Goal: Transaction & Acquisition: Purchase product/service

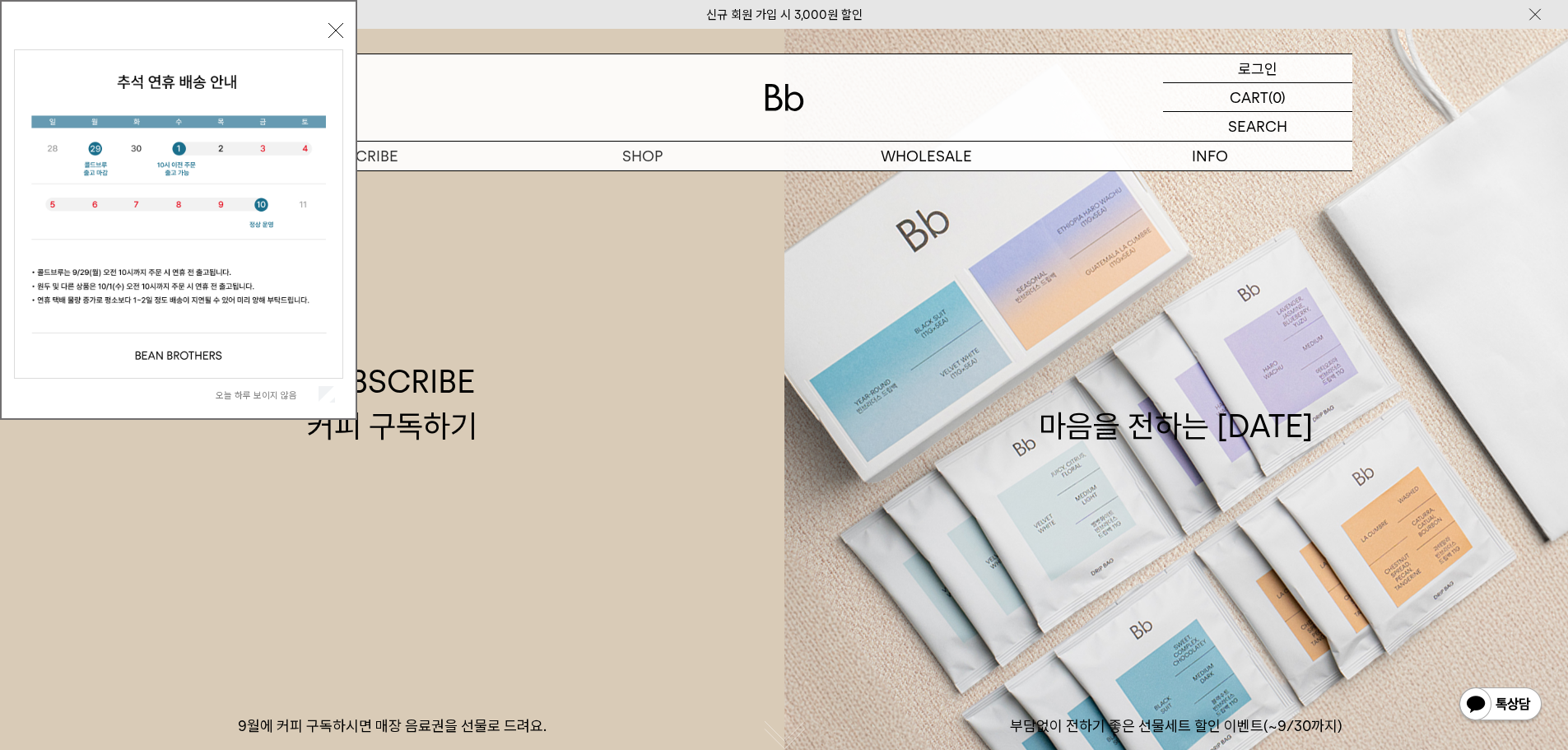
click at [1264, 67] on p "로그인" at bounding box center [1257, 68] width 40 height 28
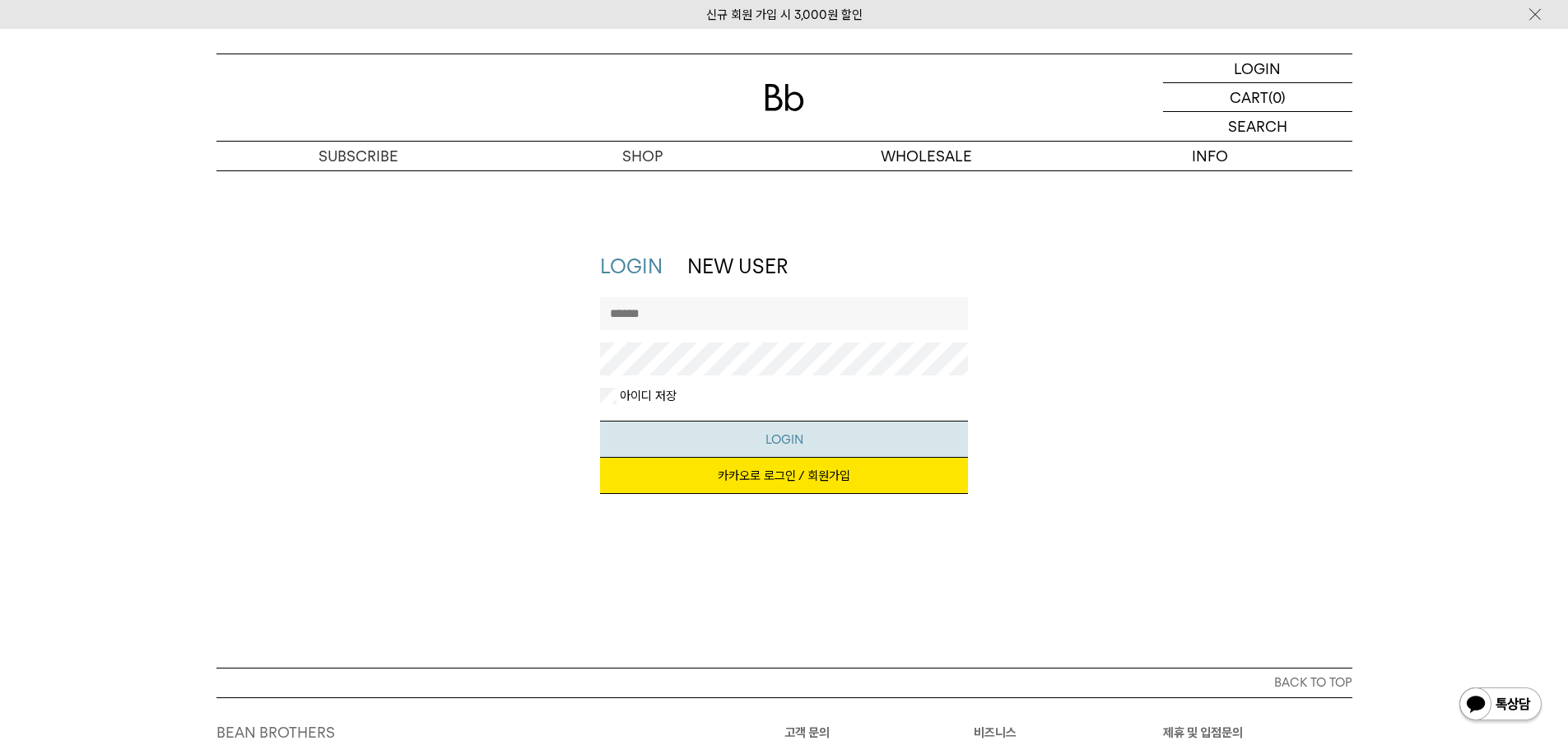
type input "**********"
click at [792, 439] on button "LOGIN" at bounding box center [784, 439] width 368 height 37
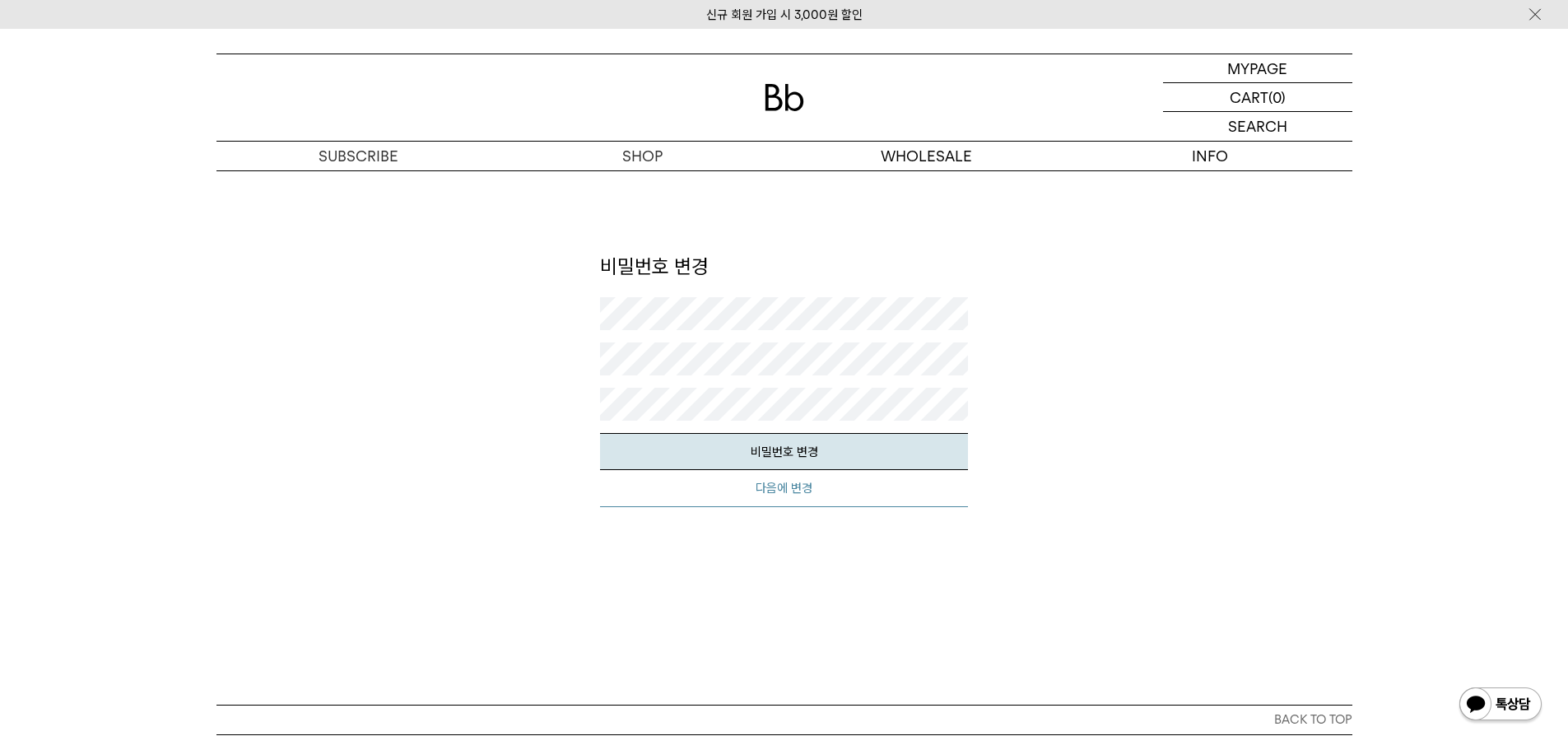
click at [801, 487] on button "다음에 변경" at bounding box center [784, 489] width 368 height 37
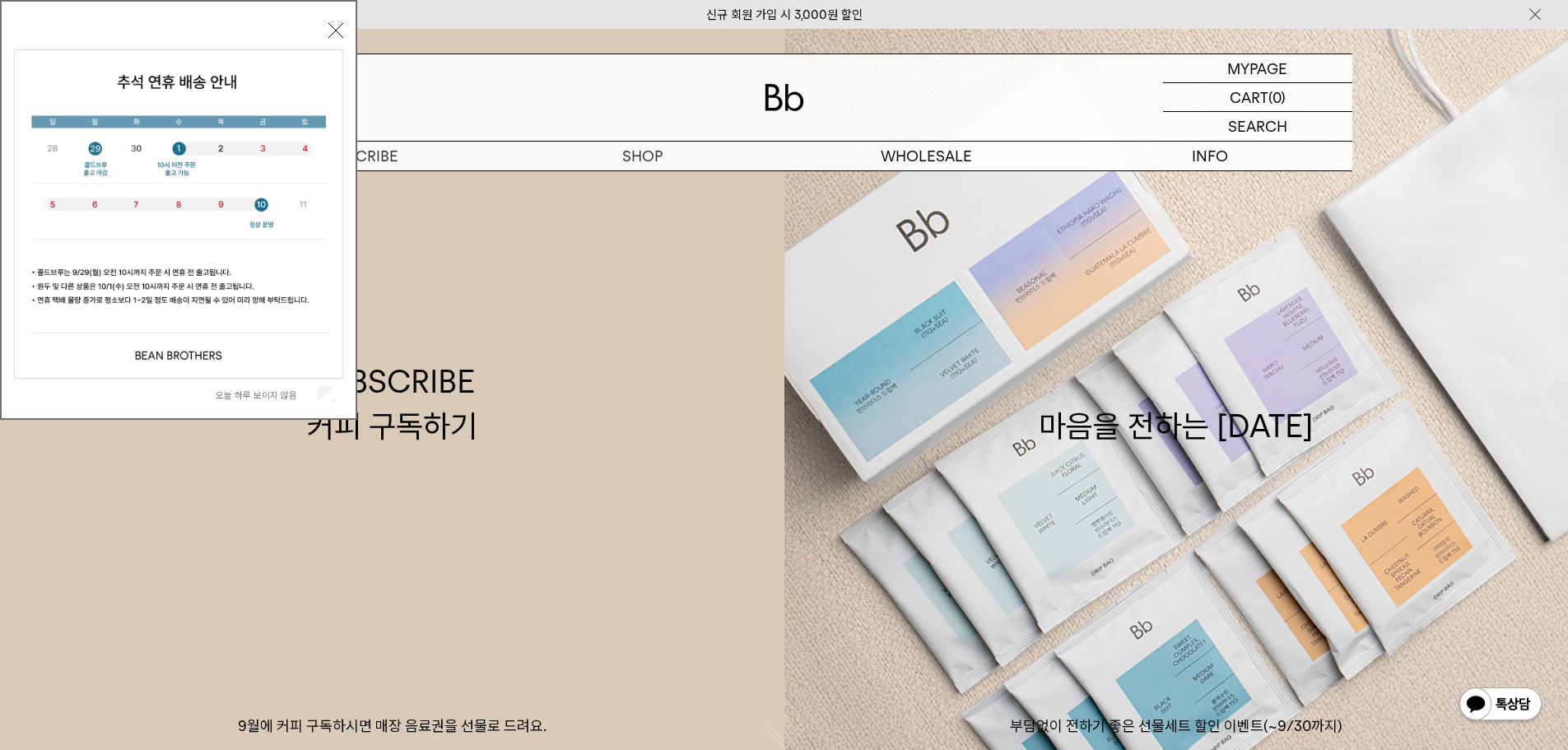
click at [331, 29] on button "닫기" at bounding box center [335, 30] width 15 height 15
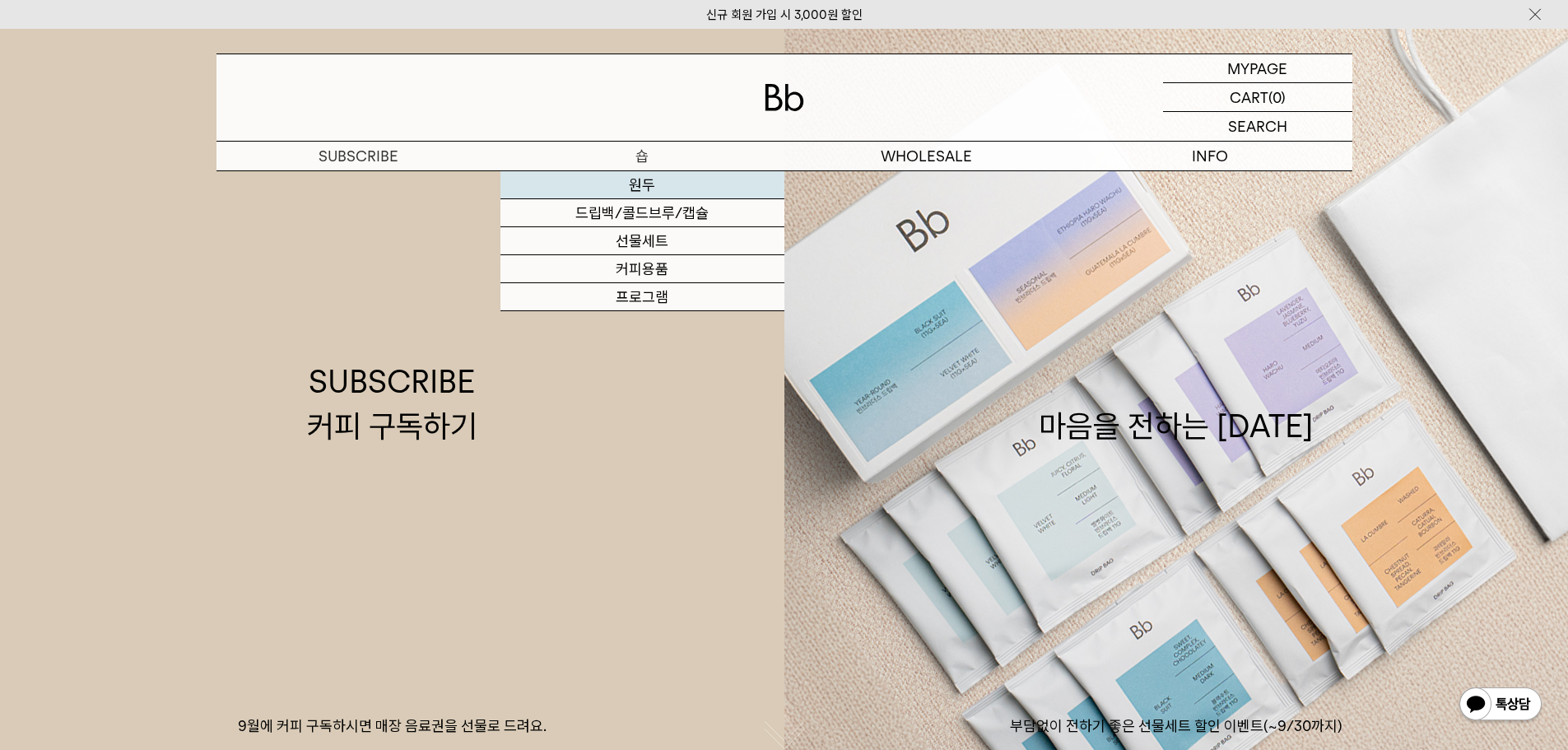
click at [644, 186] on link "원두" at bounding box center [642, 185] width 284 height 28
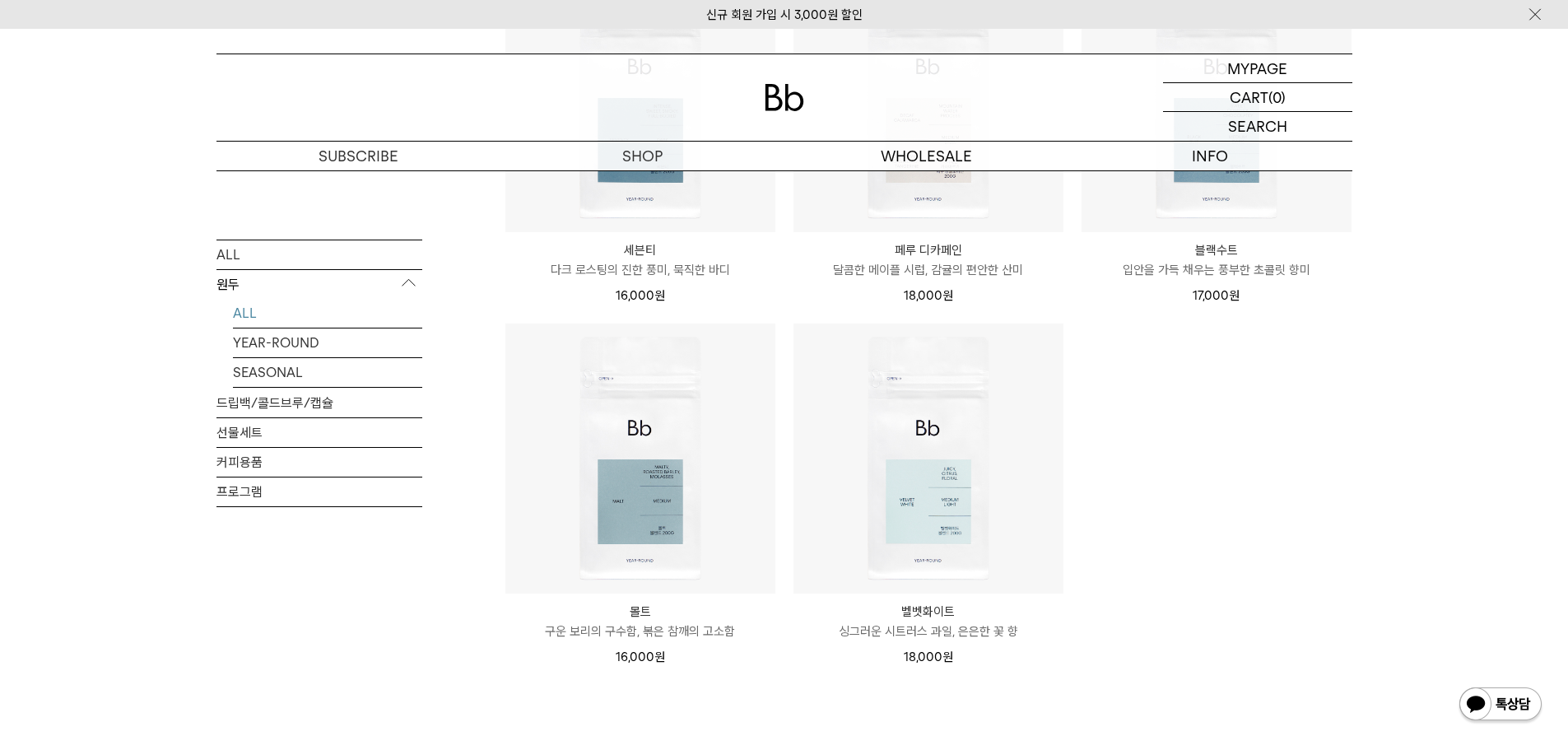
scroll to position [1482, 0]
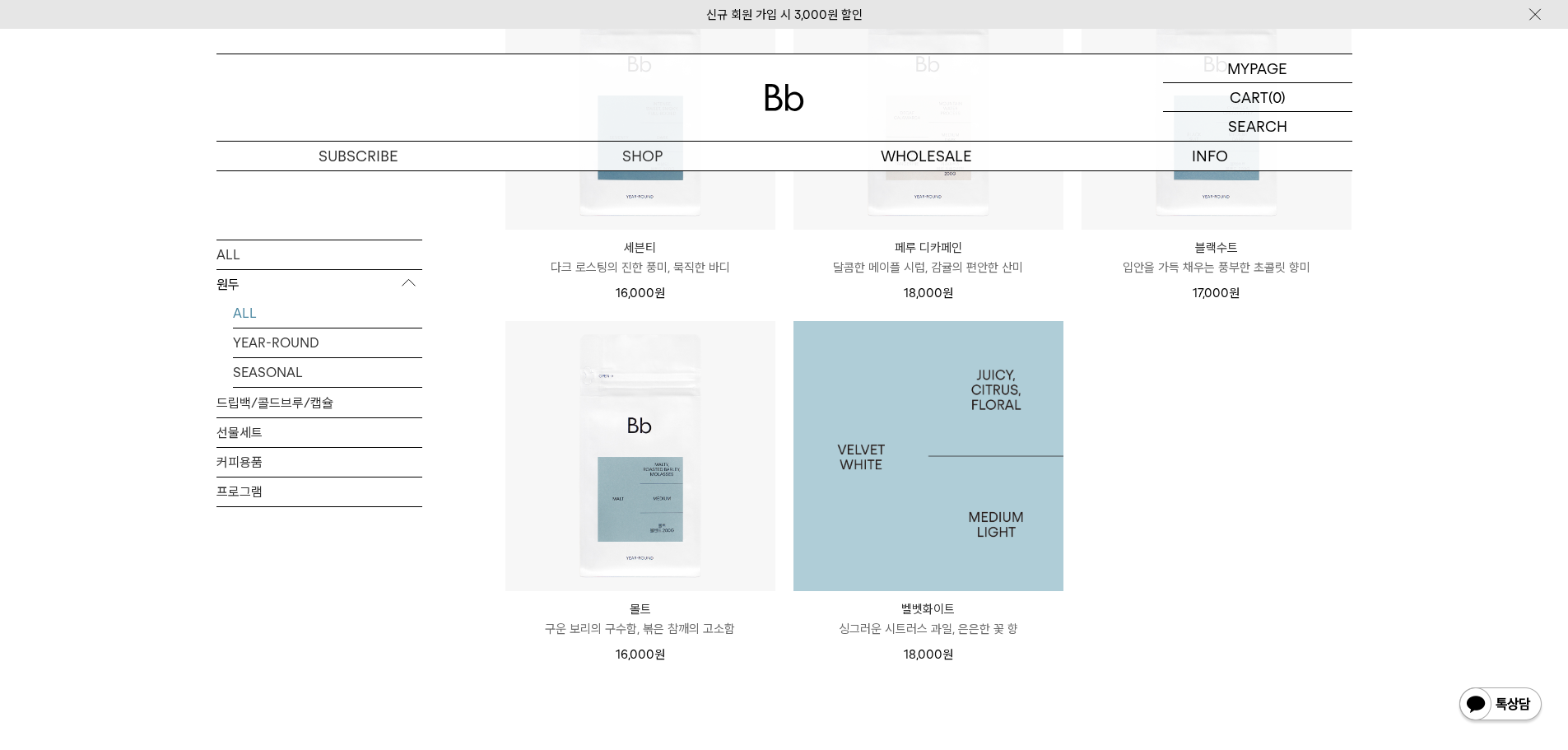
click at [988, 464] on img at bounding box center [929, 456] width 270 height 270
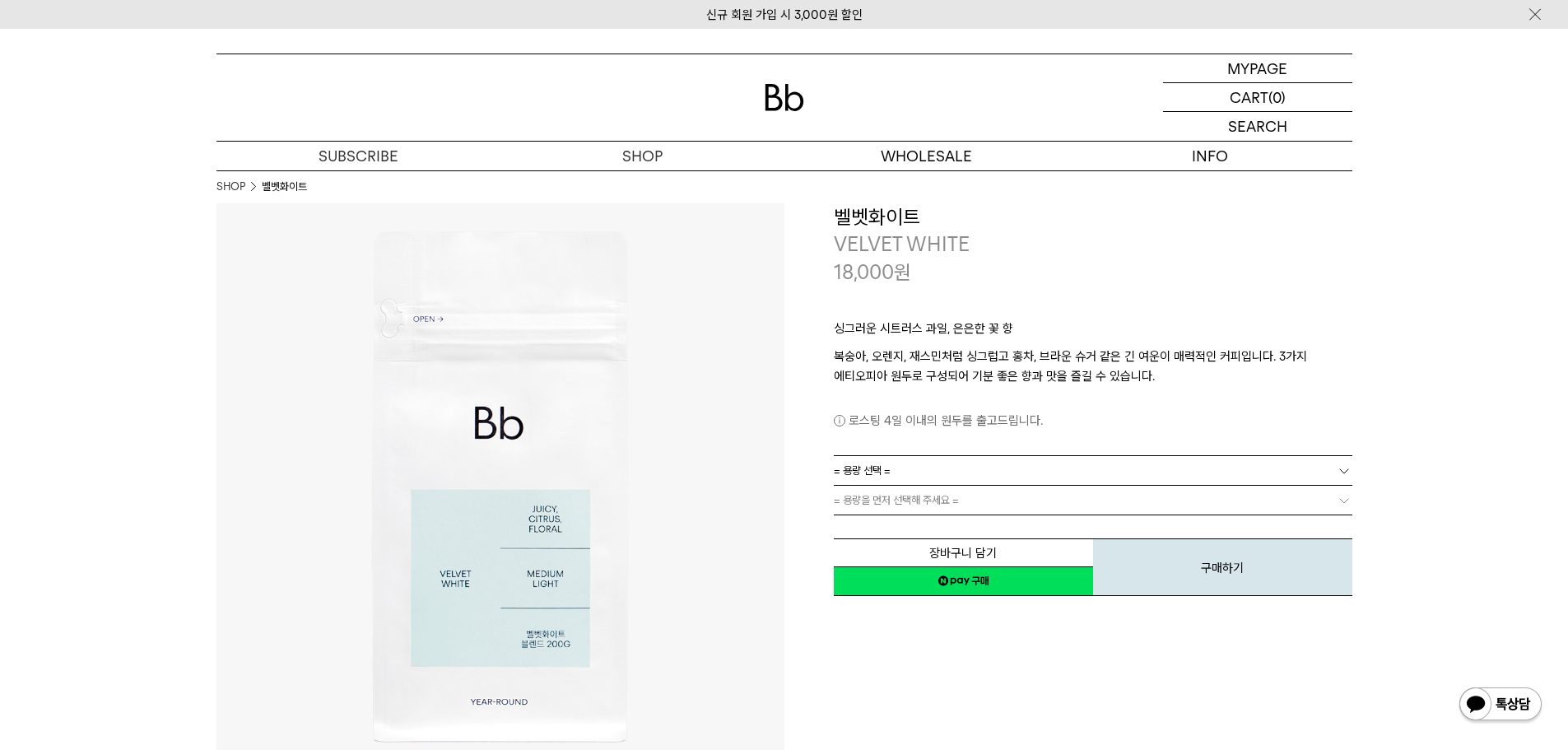
click at [946, 468] on link "= 용량 선택 =" at bounding box center [1093, 470] width 519 height 29
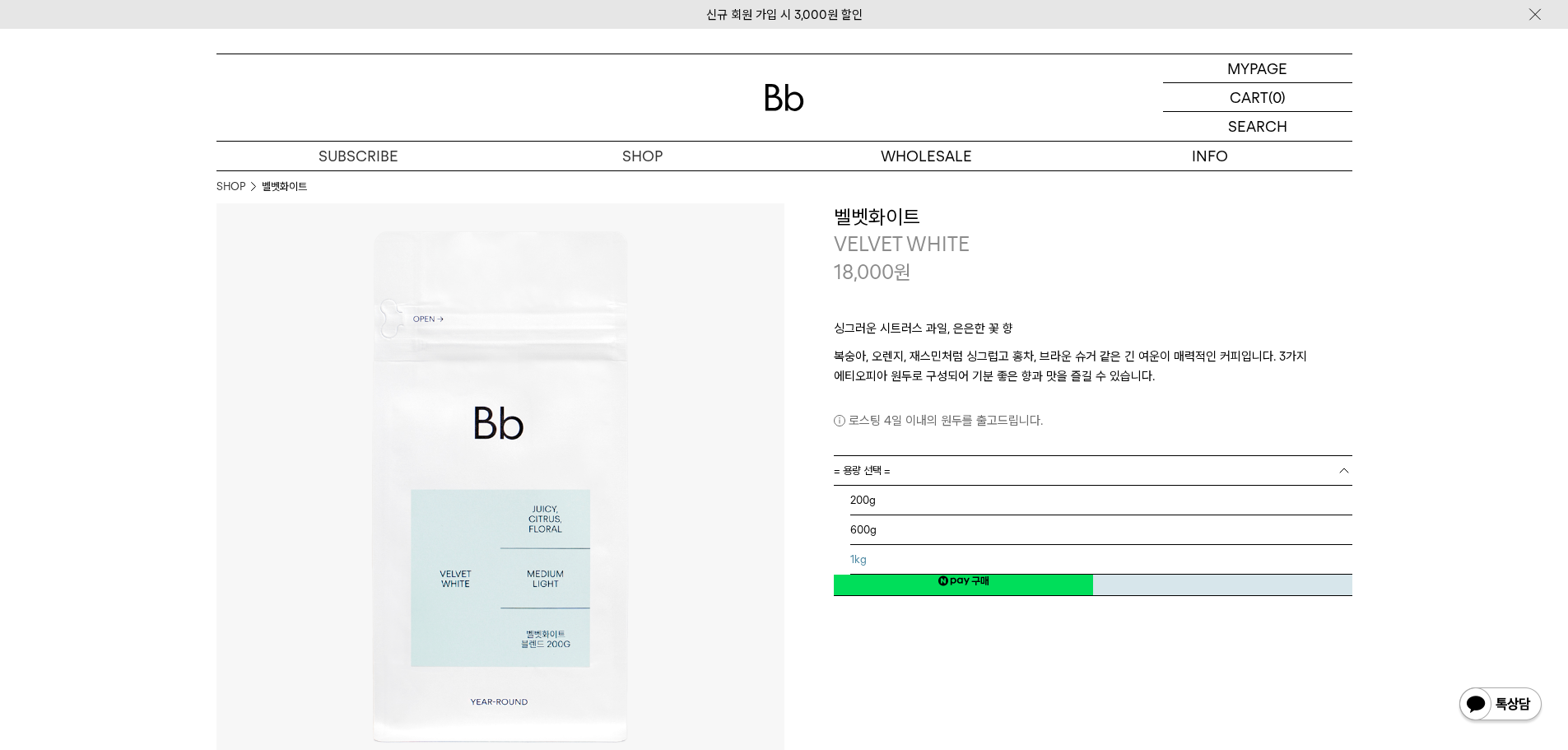
click at [984, 563] on li "1kg" at bounding box center [1101, 560] width 502 height 30
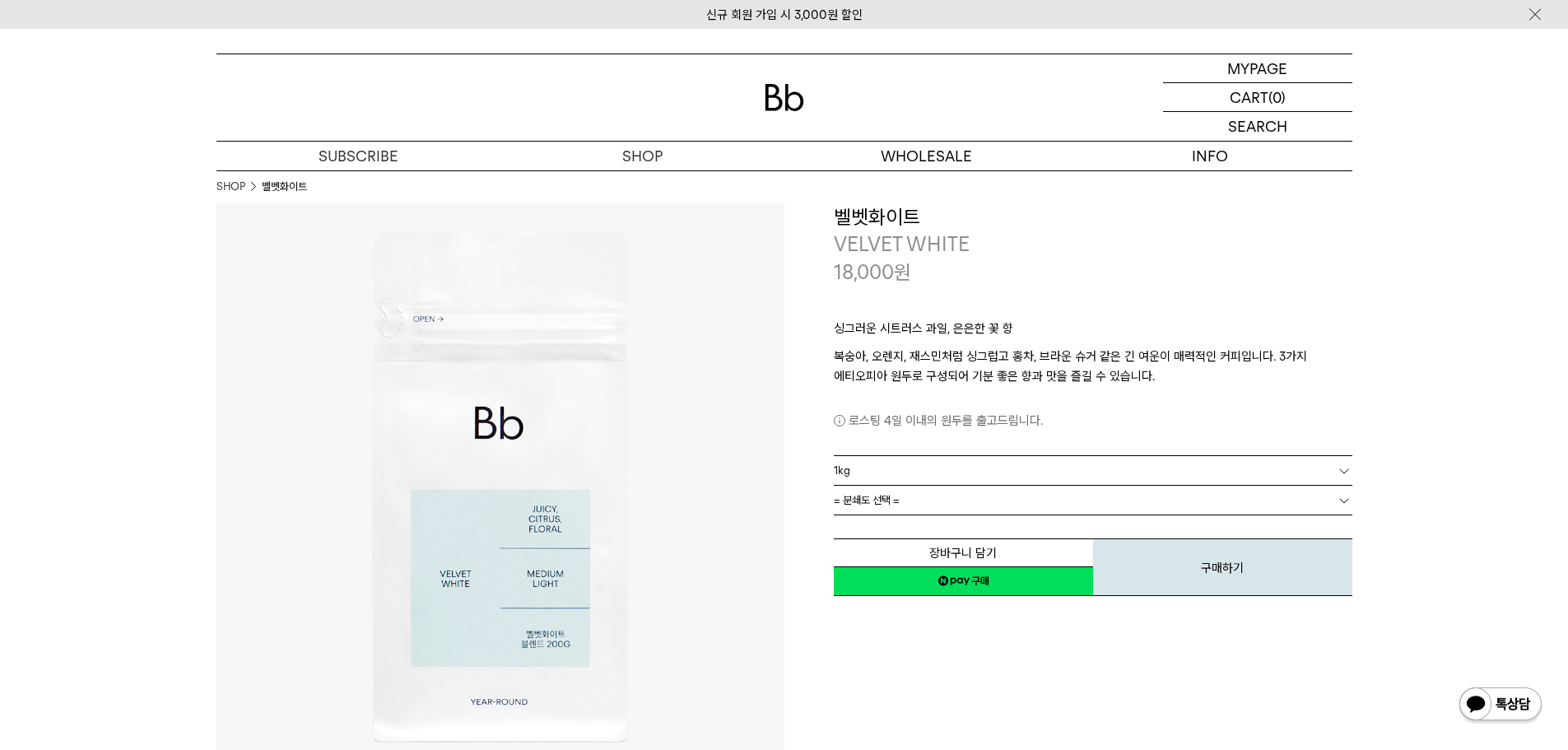
click at [956, 458] on link "1kg" at bounding box center [1093, 470] width 519 height 29
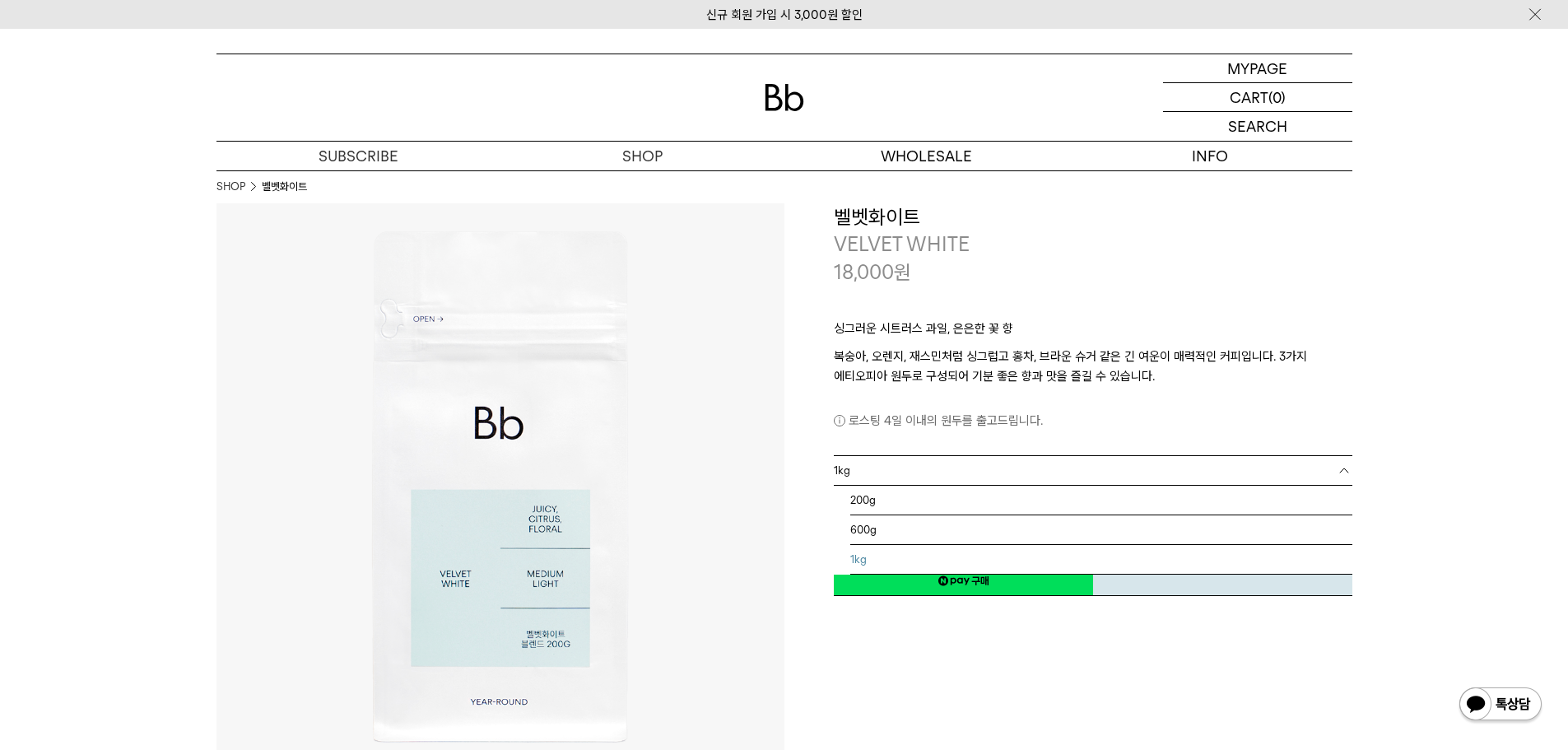
click at [998, 684] on div "**********" at bounding box center [1069, 487] width 568 height 568
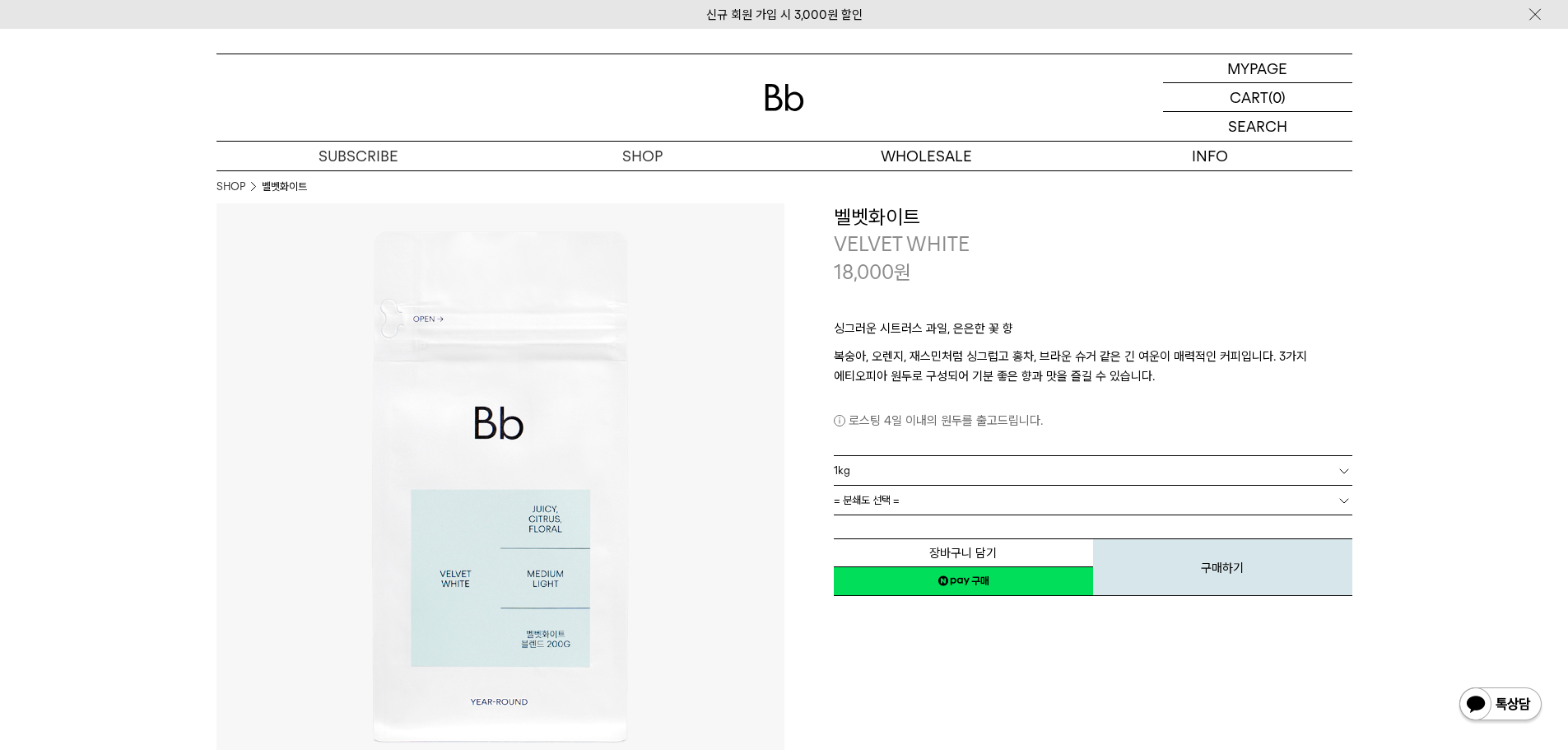
click at [1087, 497] on link "= 분쇄도 선택 =" at bounding box center [1093, 500] width 519 height 29
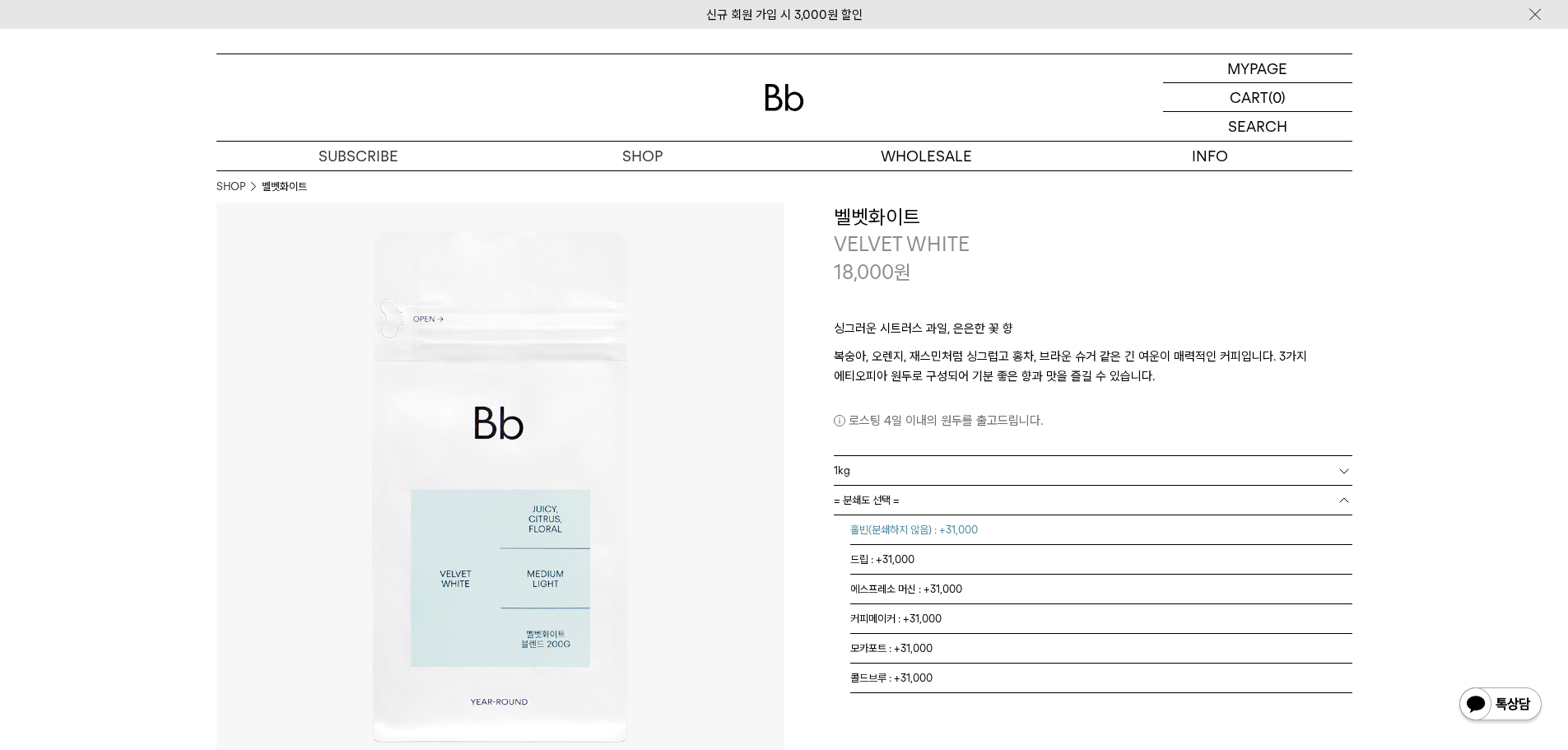
click at [895, 534] on li "홀빈(분쇄하지 않음) : +31,000" at bounding box center [1101, 529] width 502 height 30
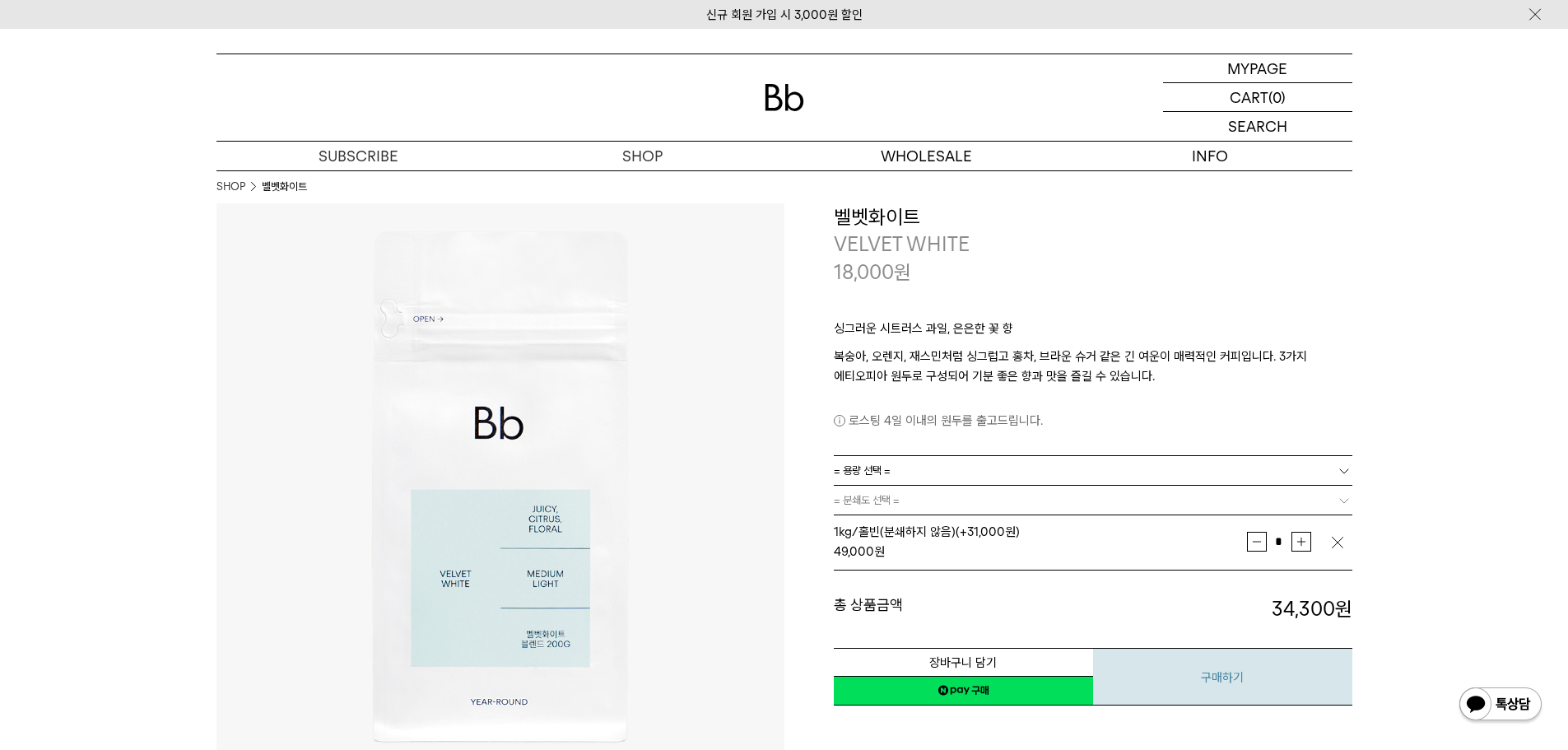
click at [1237, 678] on button "구매하기" at bounding box center [1222, 676] width 259 height 57
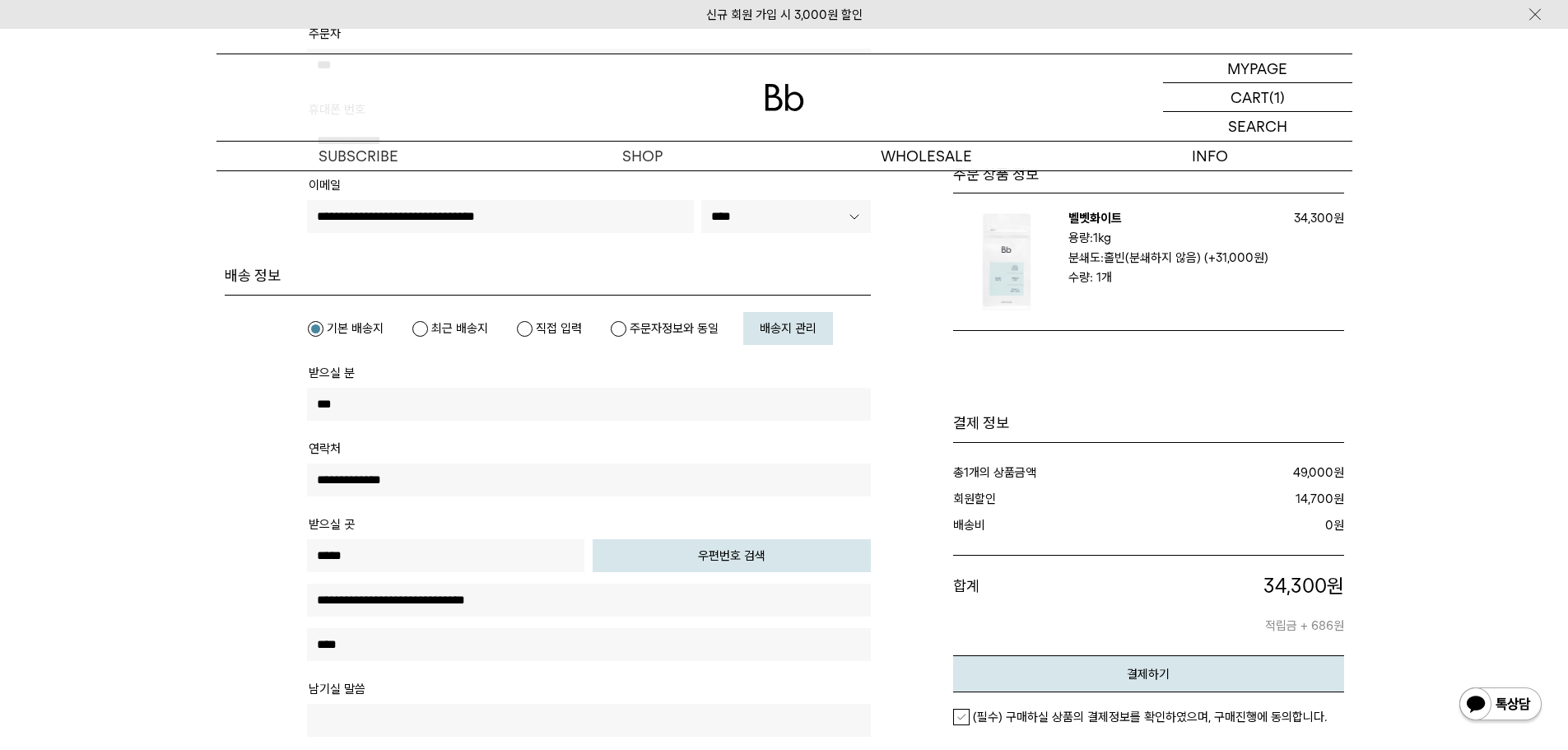
scroll to position [412, 0]
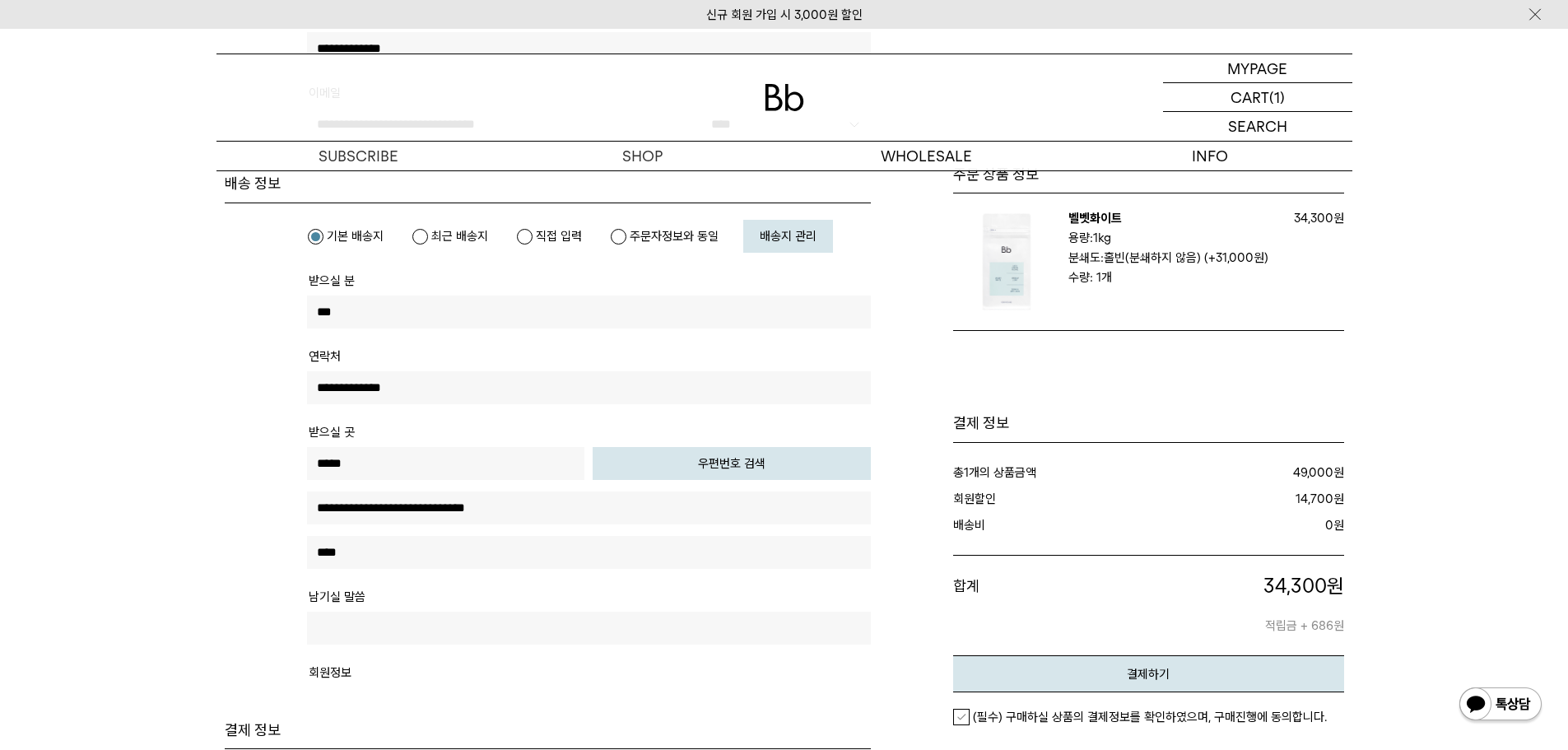
click at [960, 718] on label "(필수) 구매하실 상품의 결제정보를 확인하였으며, 구매진행에 동의합니다." at bounding box center [1140, 717] width 374 height 17
click at [1151, 677] on em "결제하기" at bounding box center [1148, 673] width 43 height 15
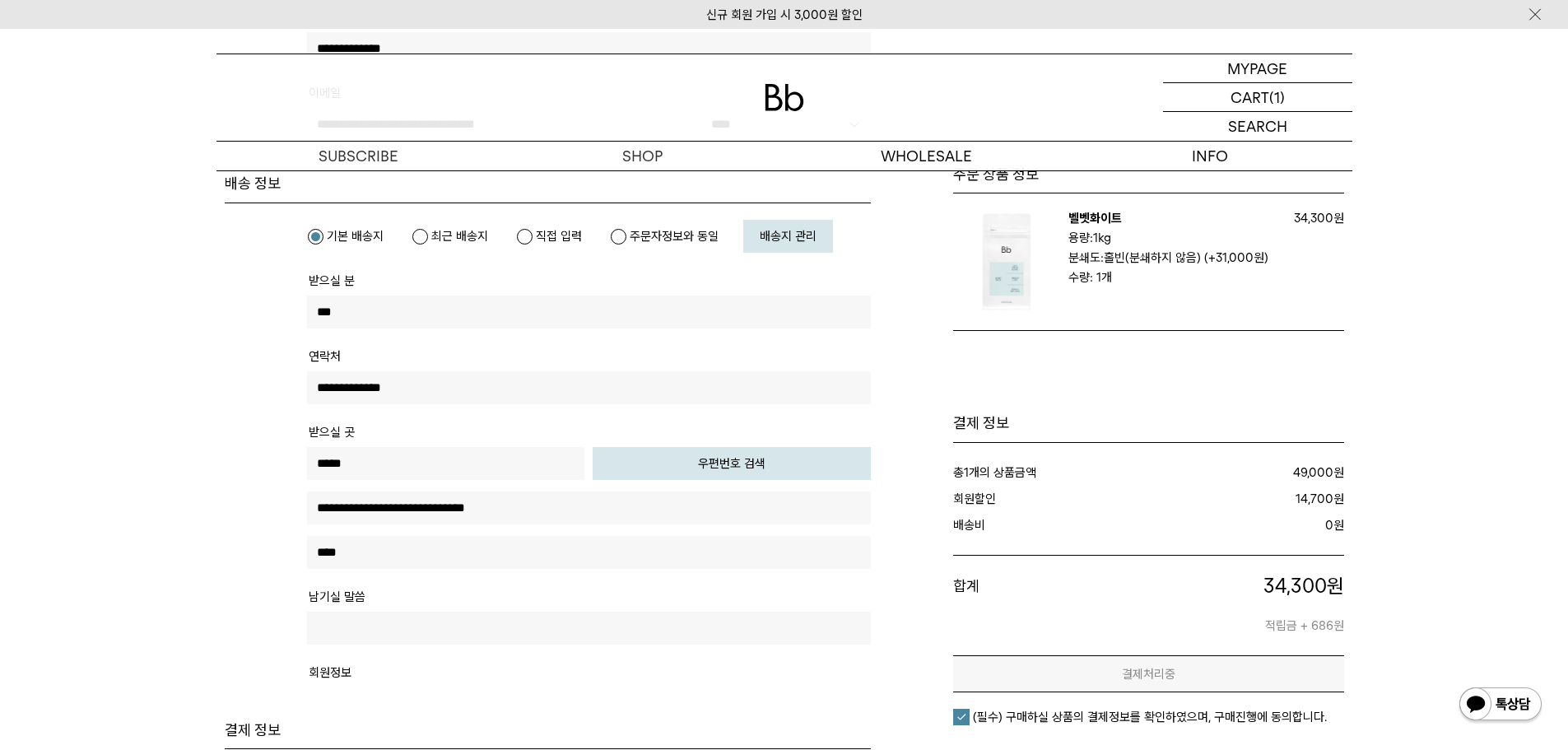
scroll to position [0, 0]
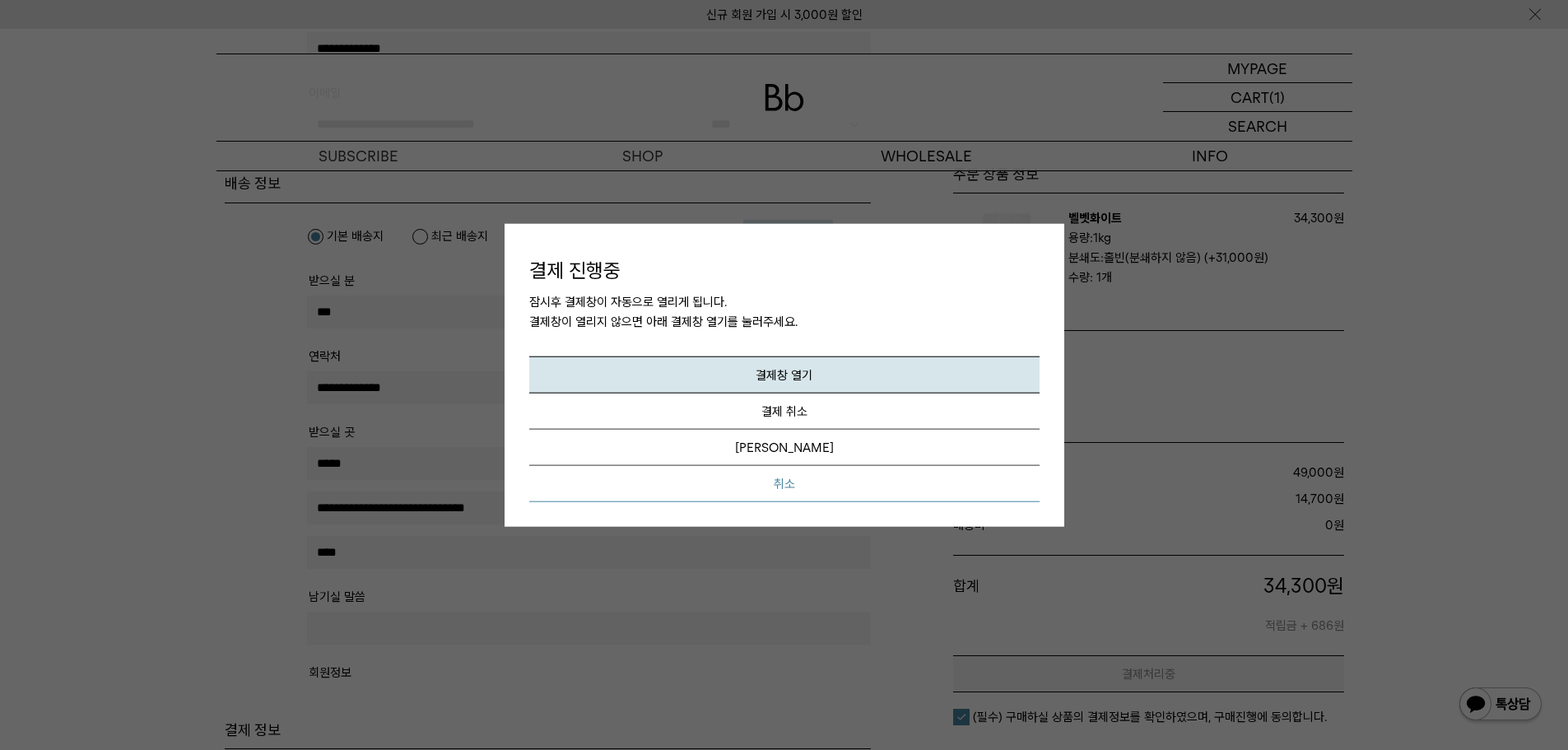
click at [782, 486] on button "취소" at bounding box center [784, 484] width 510 height 36
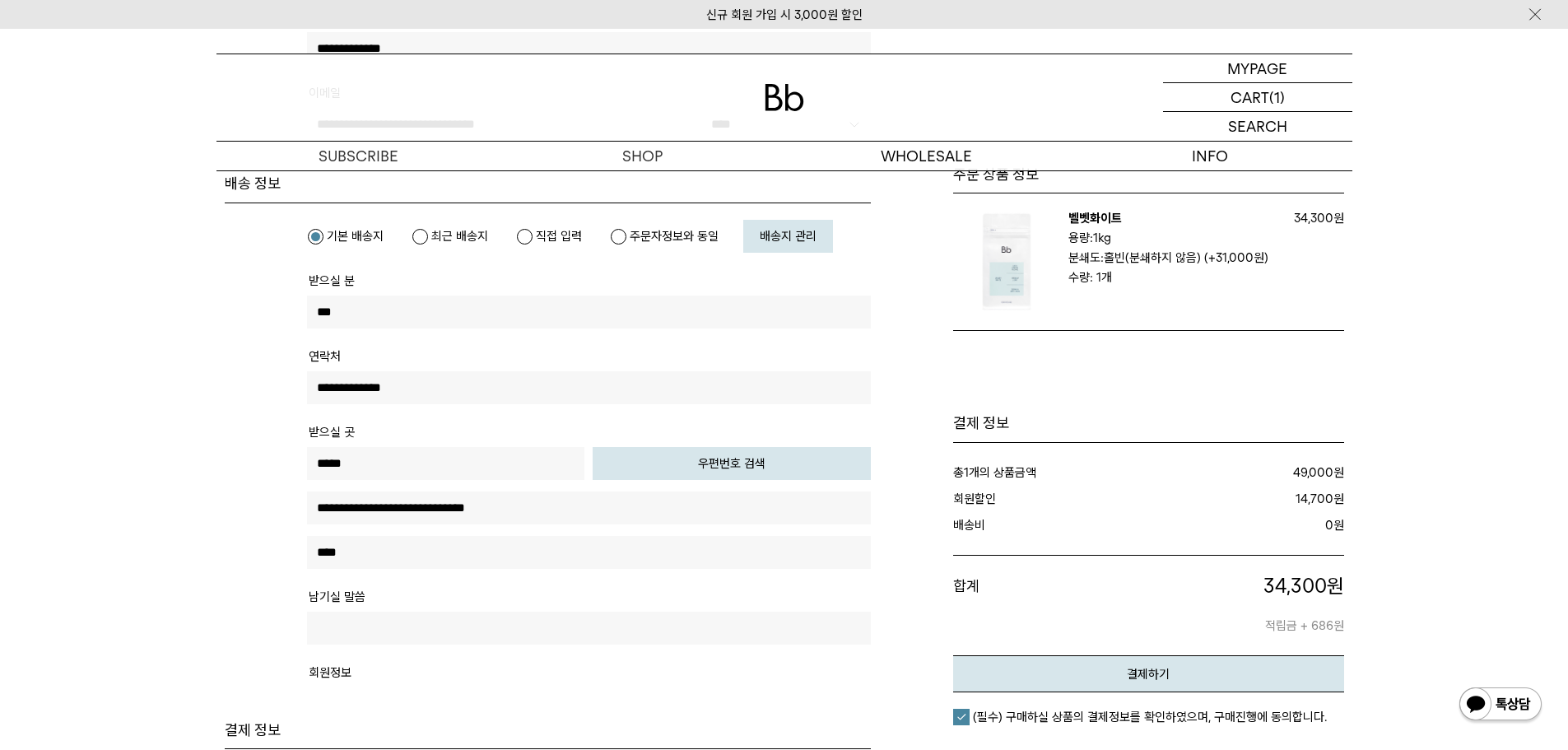
click at [1410, 415] on div "주문서작성 / 결제 1. 장바구니 2. 주문하기 3. 주문 완료" at bounding box center [784, 591] width 1568 height 1663
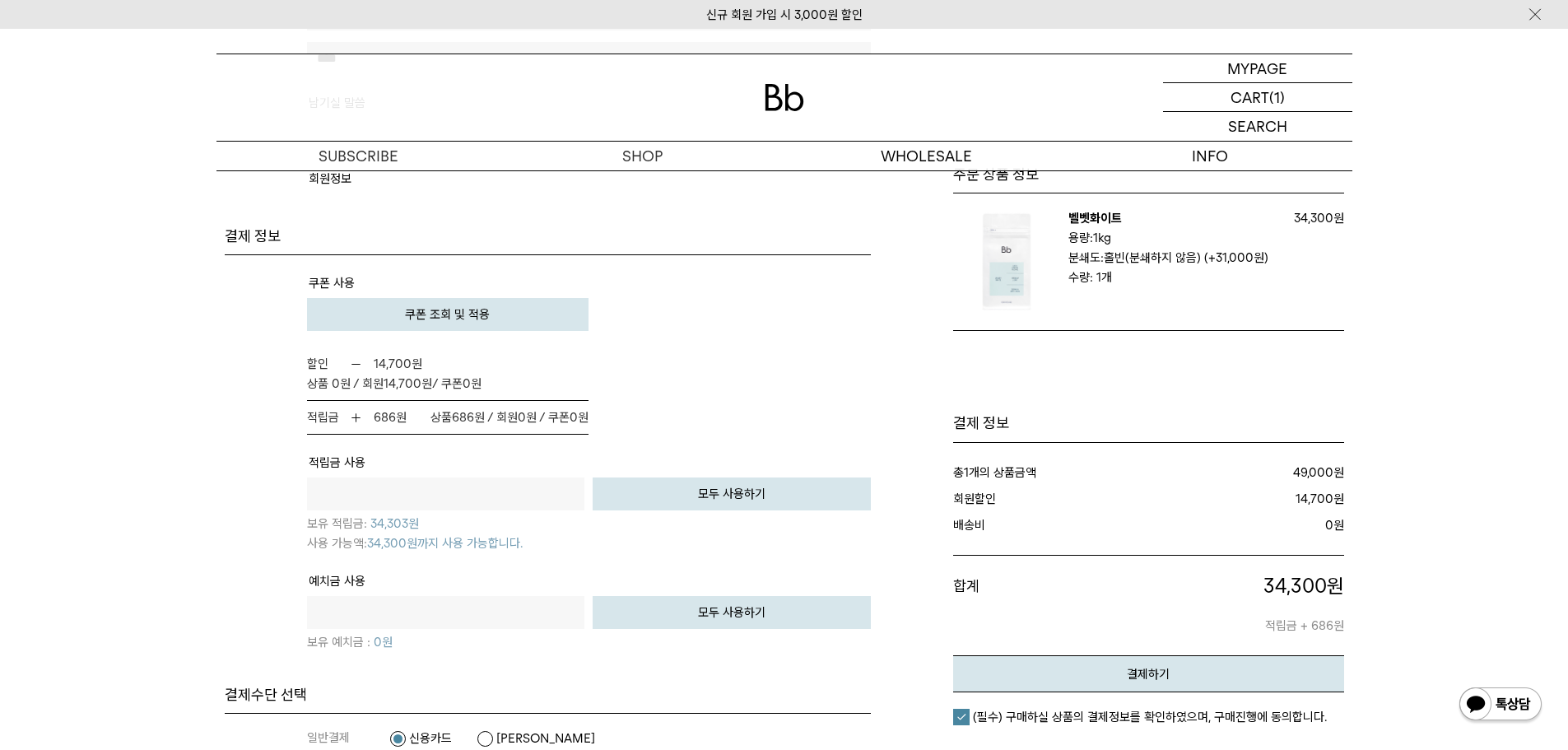
scroll to position [988, 0]
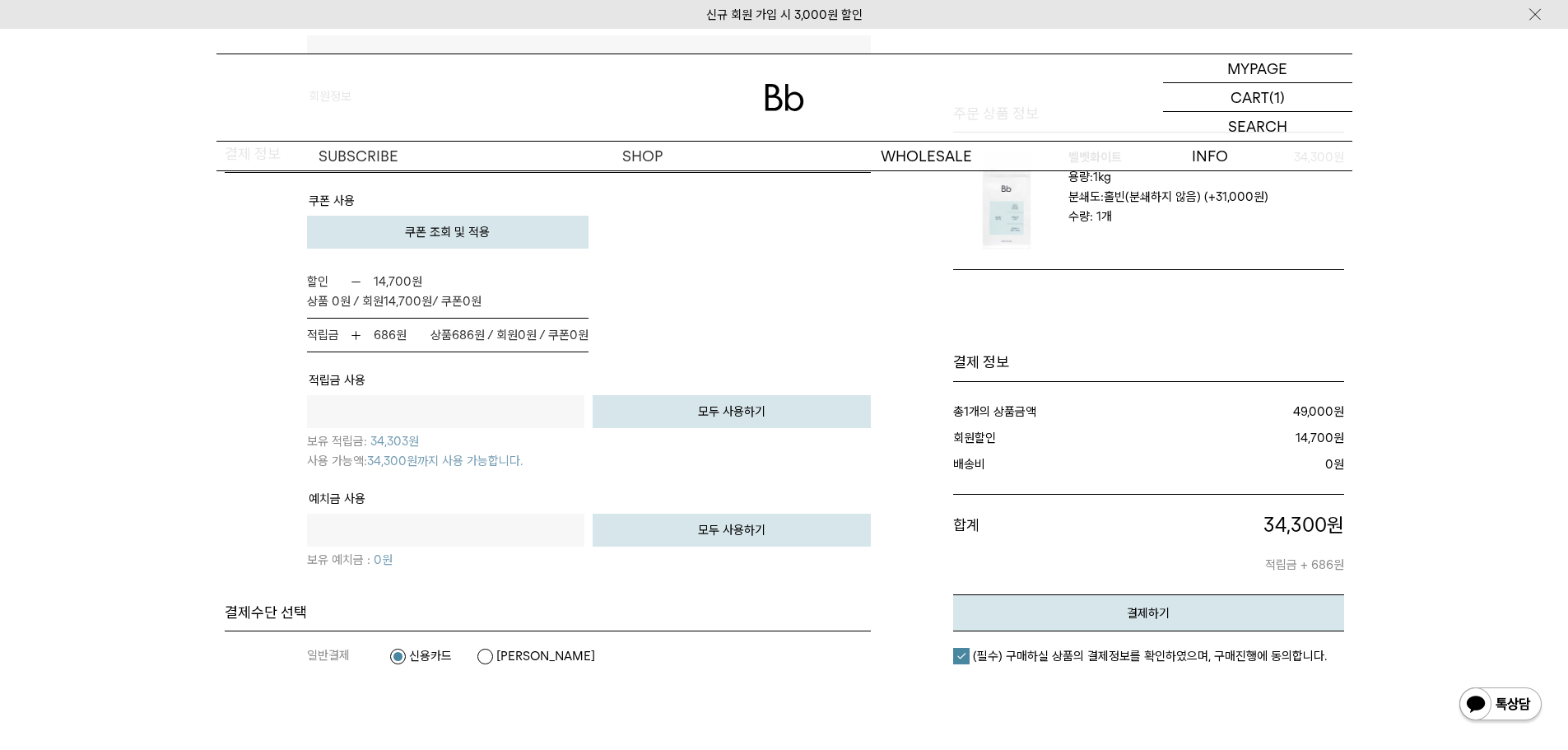
click at [752, 413] on button "모두 사용하기" at bounding box center [732, 412] width 278 height 33
type input "*****"
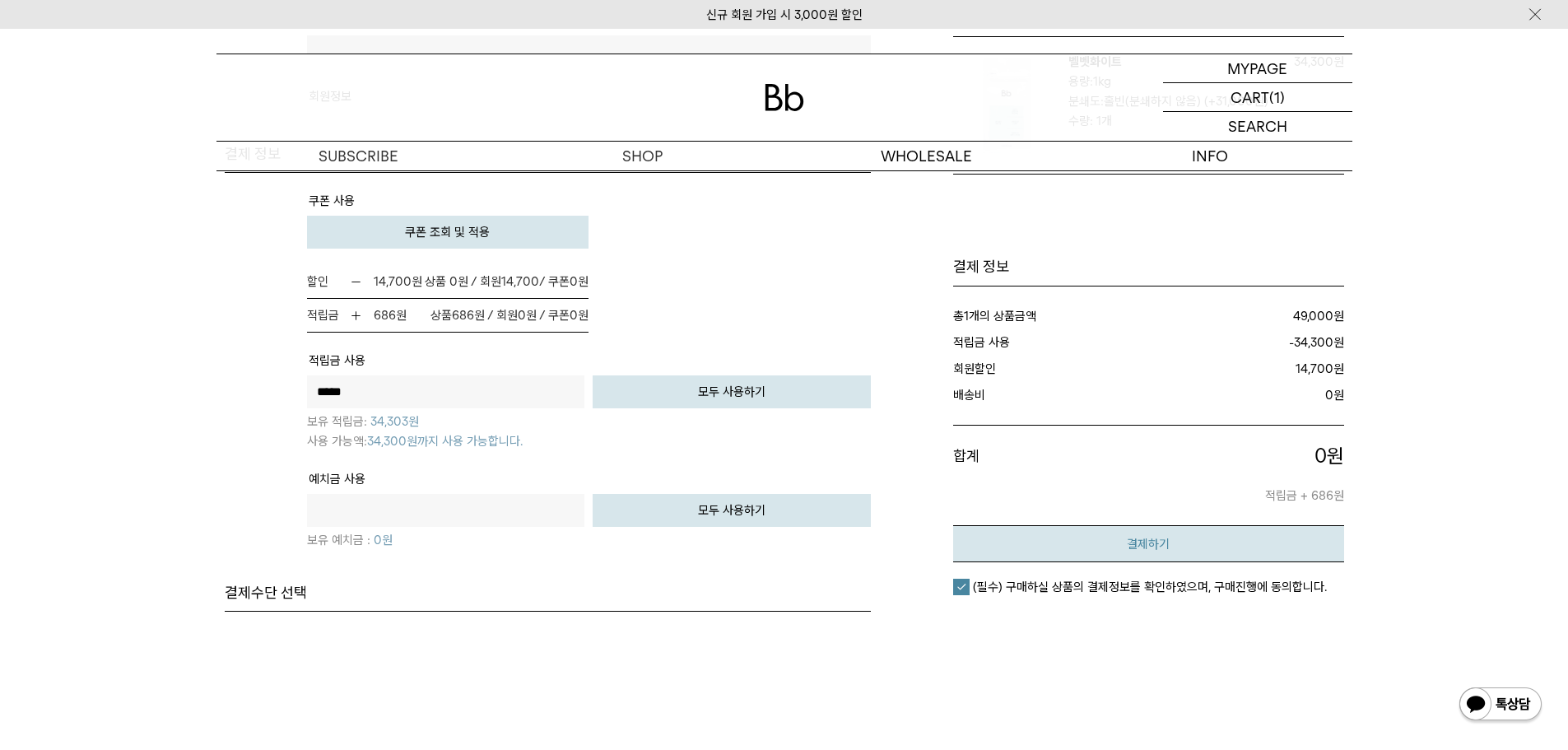
click at [1151, 548] on em "결제하기" at bounding box center [1148, 543] width 43 height 15
